Goal: Transaction & Acquisition: Purchase product/service

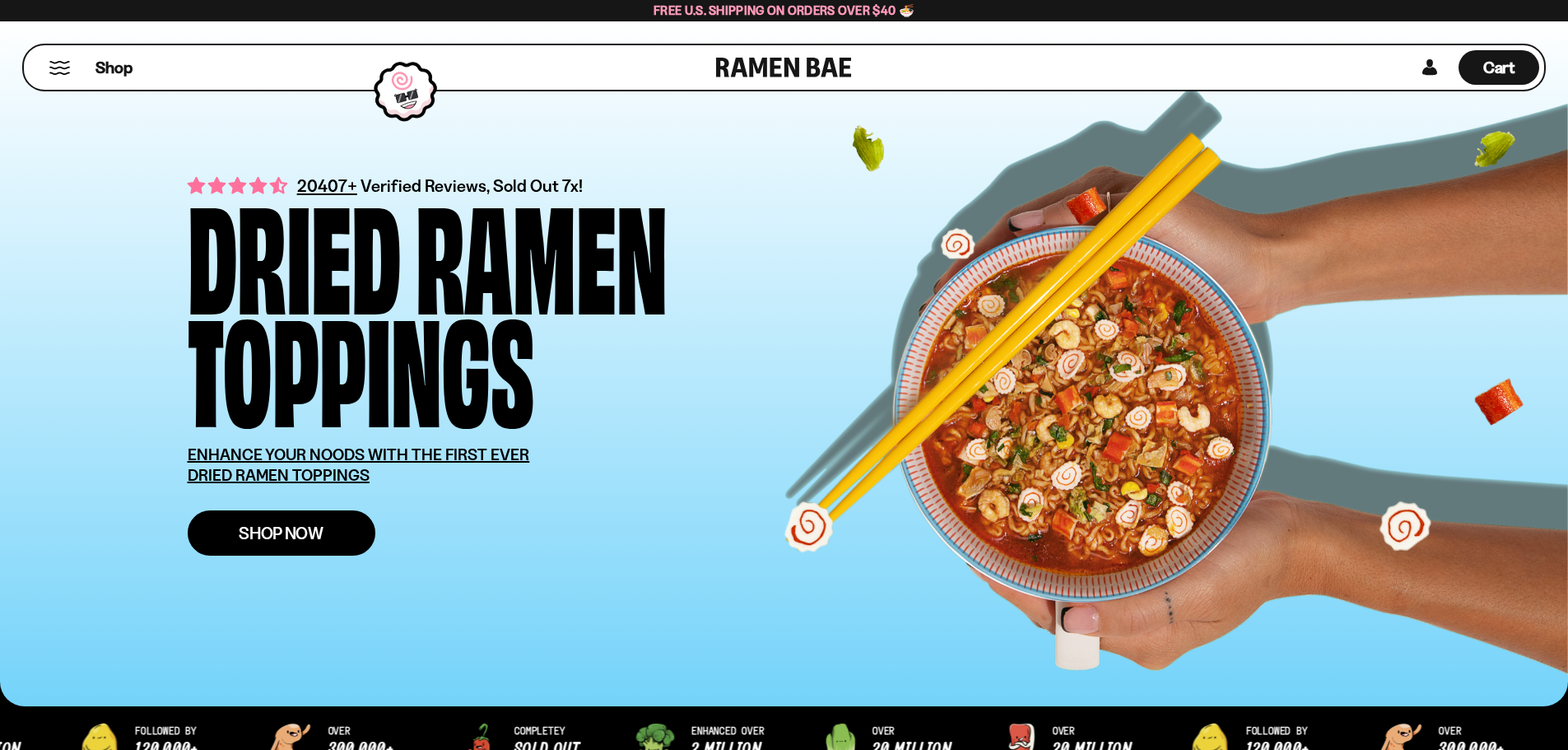
click at [277, 539] on span "Shop Now" at bounding box center [281, 533] width 85 height 18
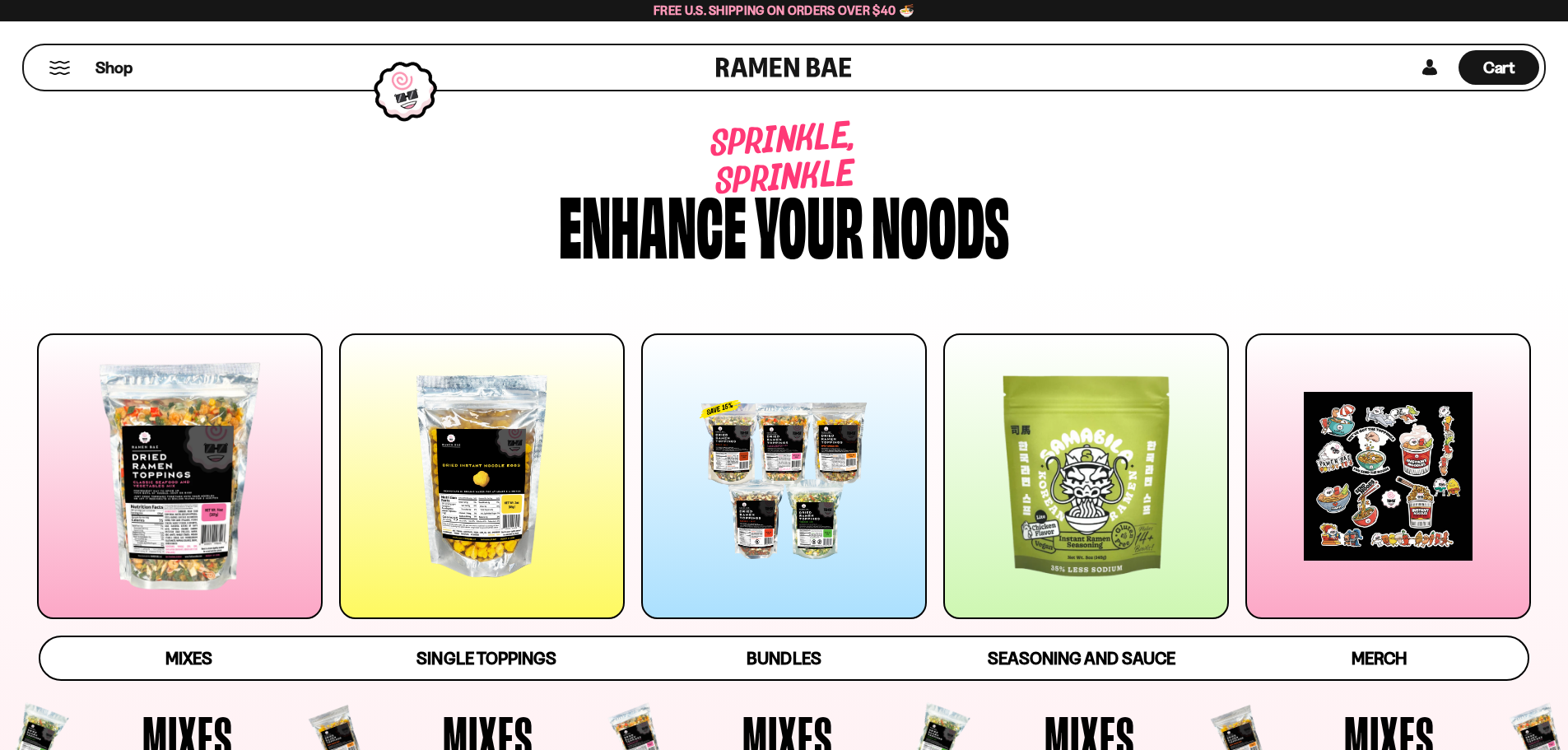
click at [804, 493] on div at bounding box center [784, 476] width 285 height 285
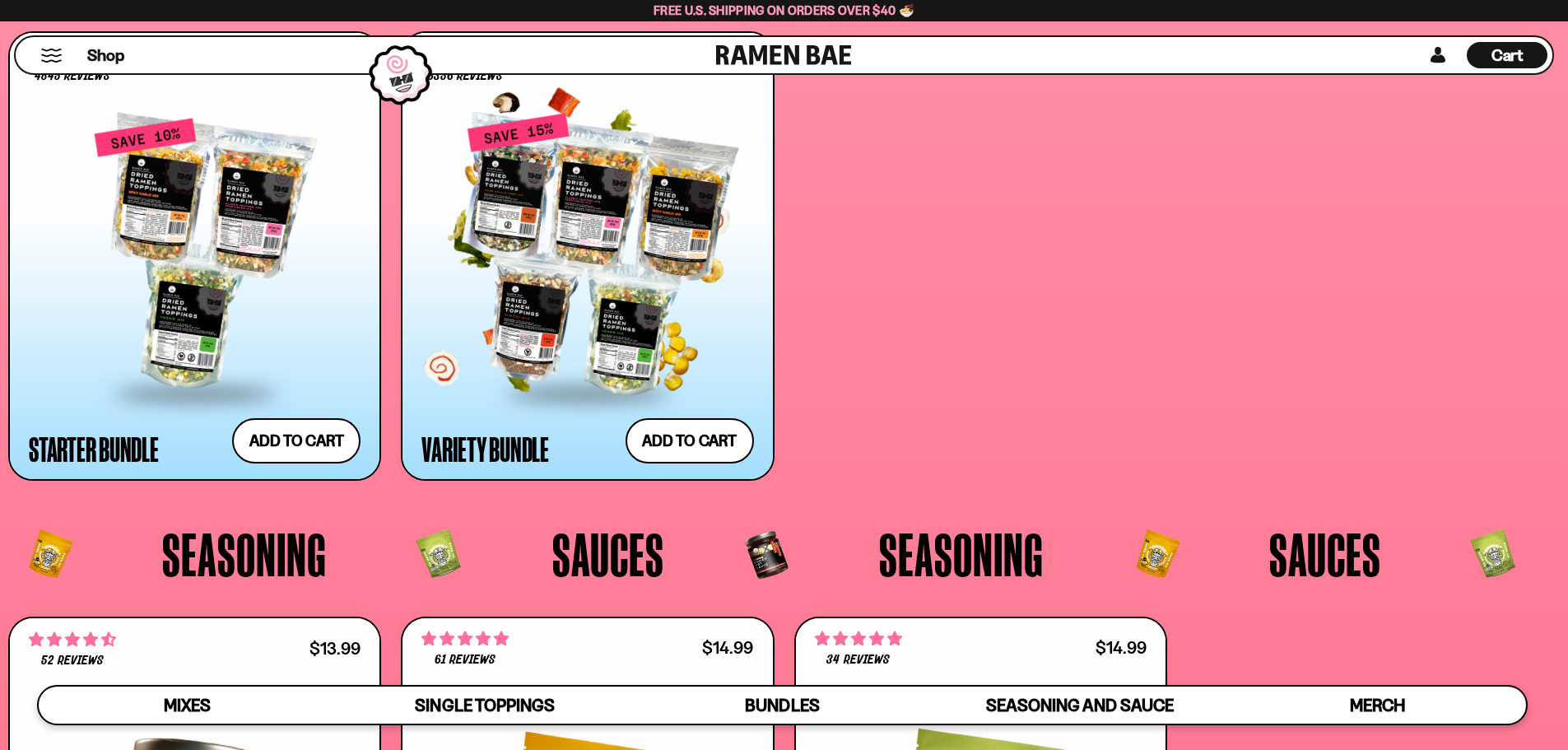
scroll to position [4286, 0]
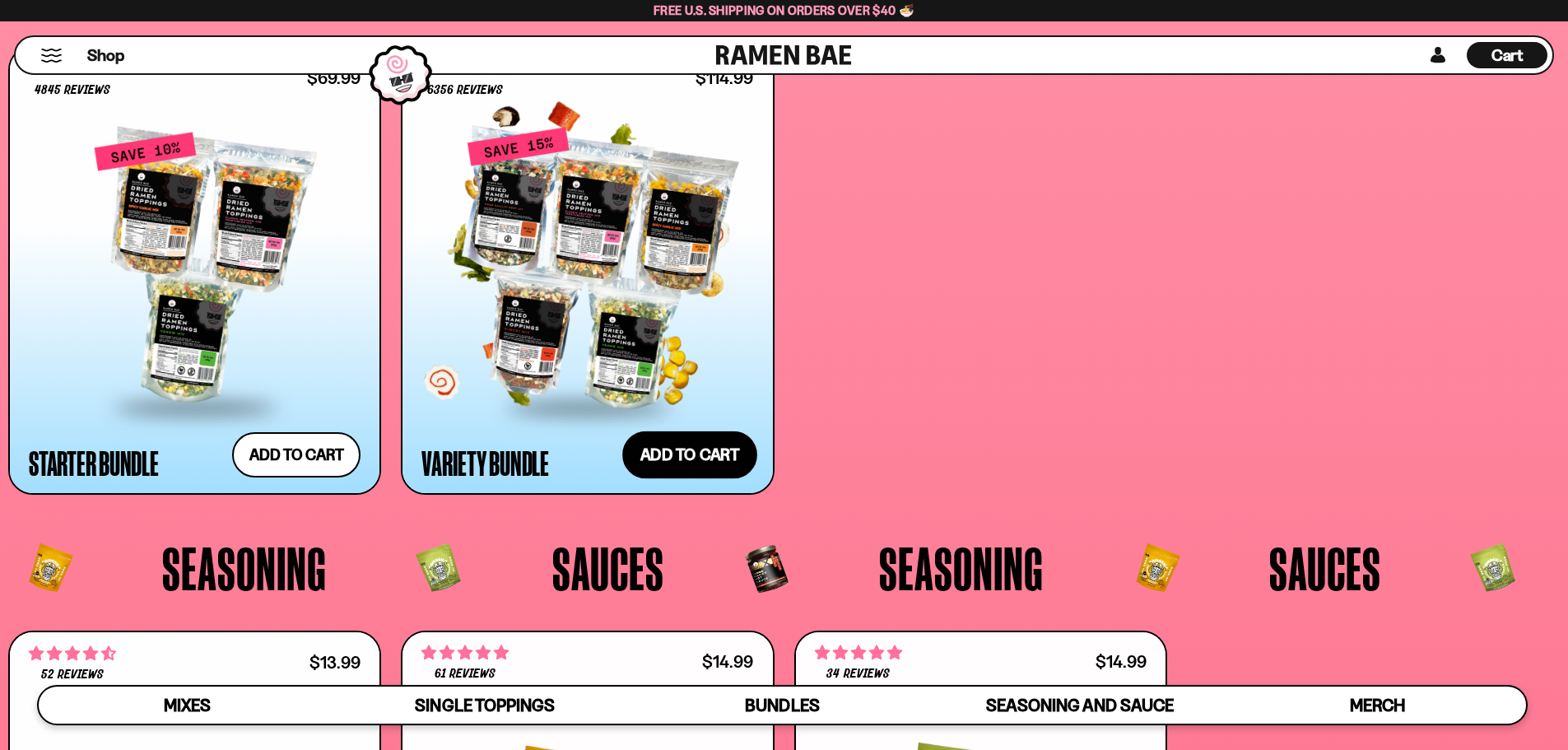
click at [703, 465] on button "Add to cart Add ― Regular price $114.99 Regular price $135.95 USD Sale price $1…" at bounding box center [690, 454] width 135 height 47
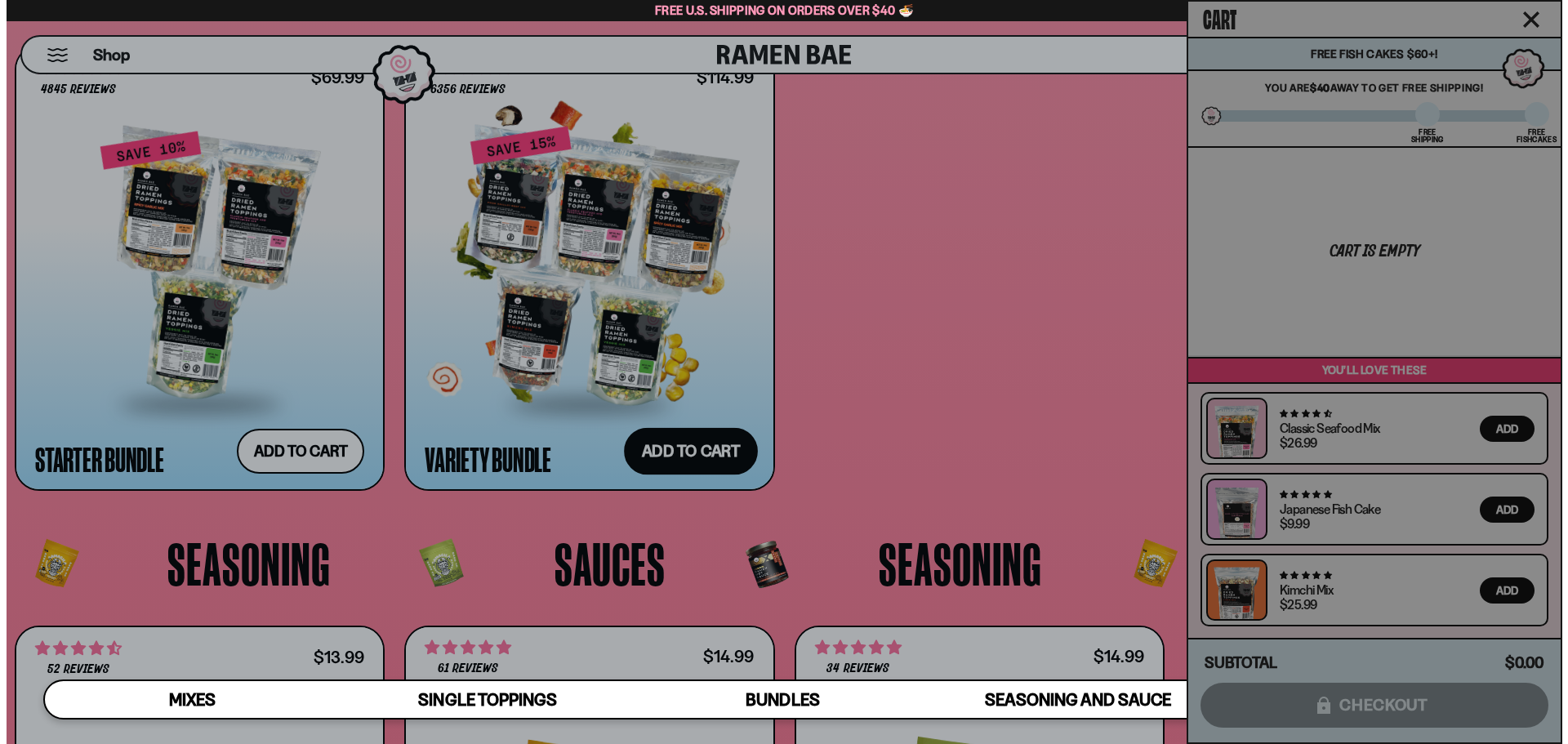
scroll to position [4280, 0]
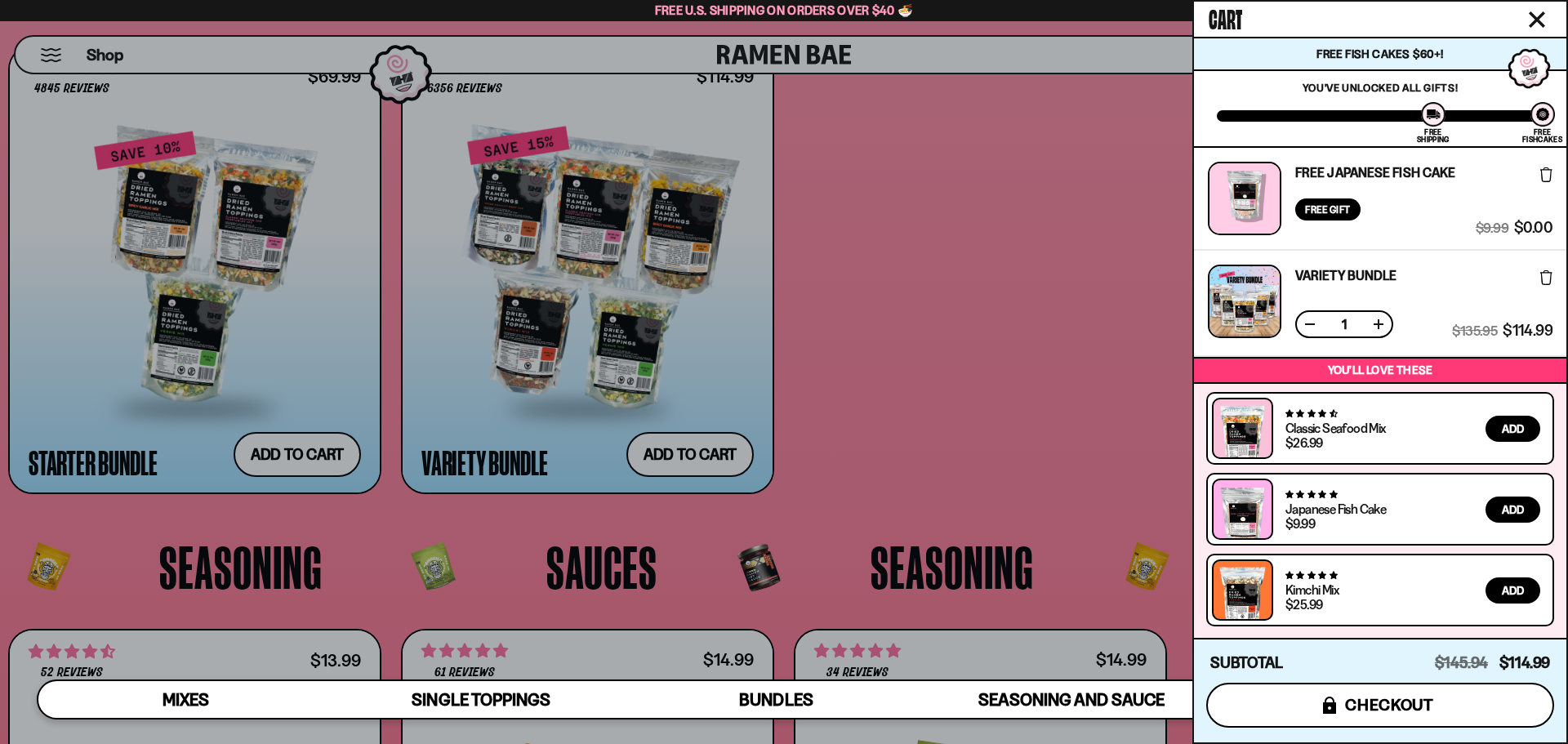
click at [1349, 710] on span "checkout" at bounding box center [1390, 705] width 89 height 18
